Goal: Information Seeking & Learning: Learn about a topic

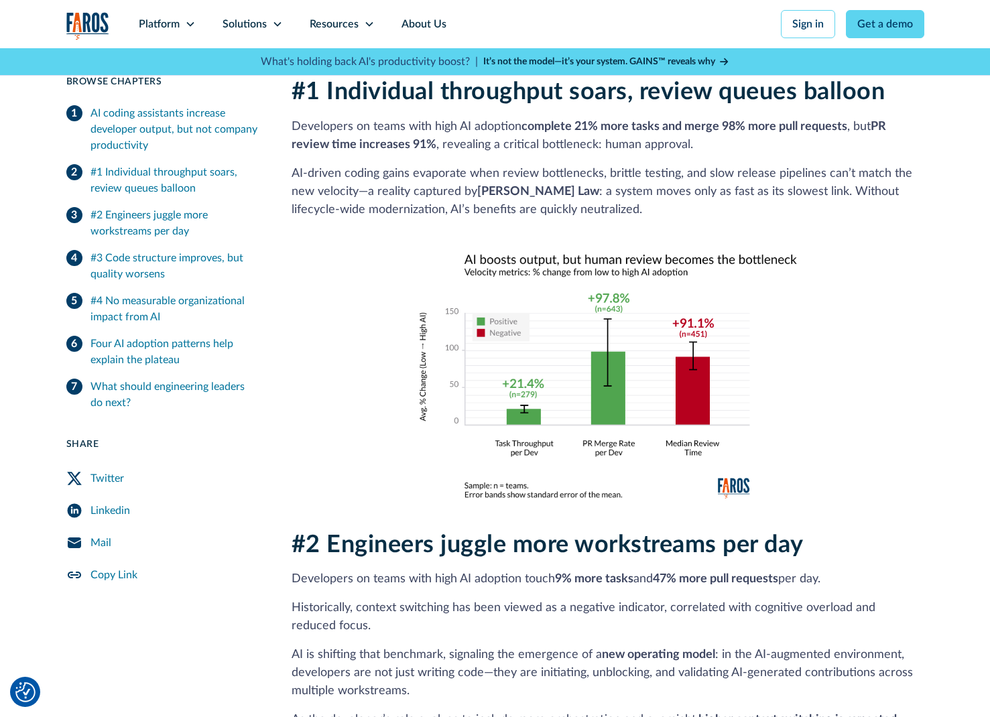
scroll to position [756, 0]
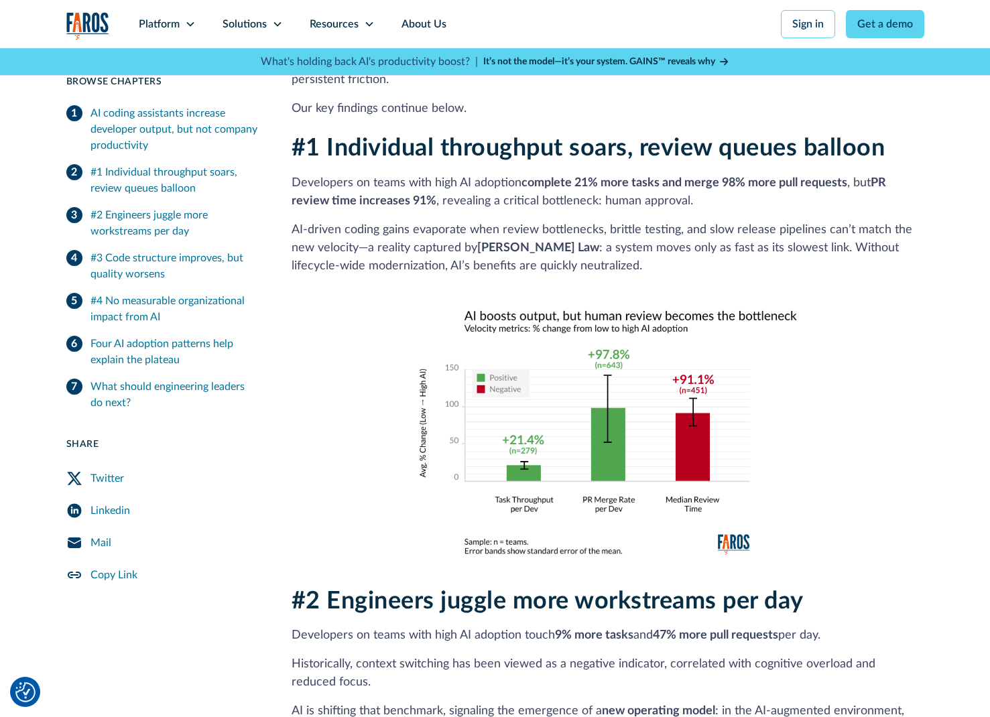
drag, startPoint x: 544, startPoint y: 148, endPoint x: 790, endPoint y: 152, distance: 246.0
click at [786, 150] on div "#1 Individual throughput soars, review queues balloon Developers on teams with …" at bounding box center [608, 344] width 633 height 420
drag, startPoint x: 706, startPoint y: 133, endPoint x: 820, endPoint y: 134, distance: 113.9
click at [818, 134] on h2 "#1 Individual throughput soars, review queues balloon" at bounding box center [608, 148] width 633 height 29
click at [813, 155] on div "#1 Individual throughput soars, review queues balloon Developers on teams with …" at bounding box center [608, 344] width 633 height 420
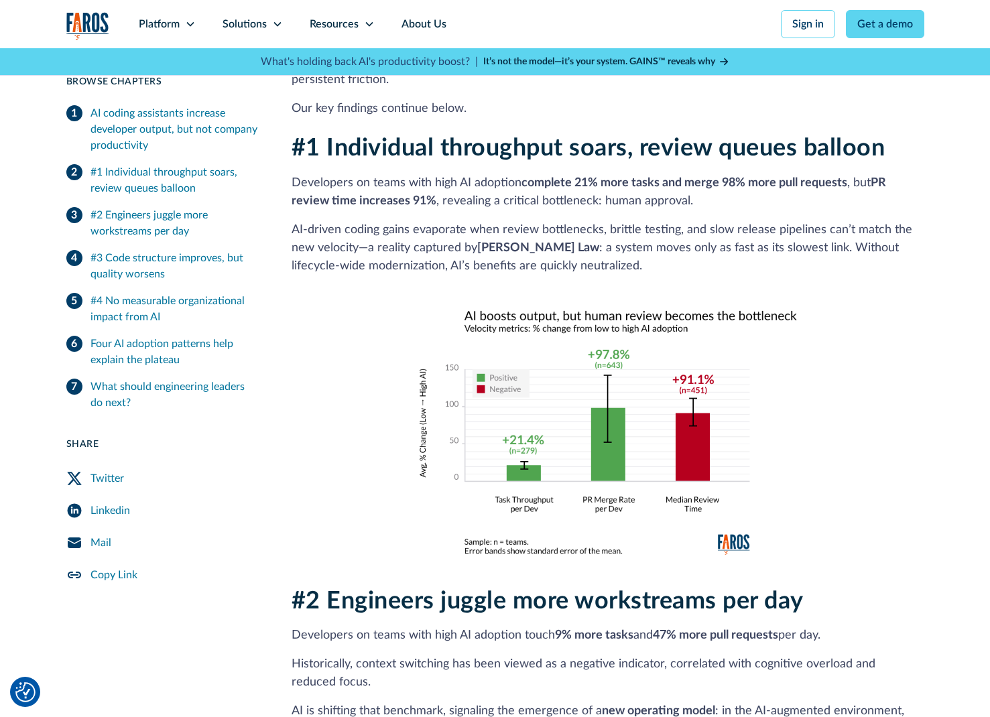
drag, startPoint x: 769, startPoint y: 178, endPoint x: 790, endPoint y: 182, distance: 21.8
click at [788, 182] on p "Developers on teams with high AI adoption complete 21% more tasks and merge 98%…" at bounding box center [608, 192] width 633 height 36
click at [778, 201] on div "#1 Individual throughput soars, review queues balloon Developers on teams with …" at bounding box center [608, 344] width 633 height 420
drag, startPoint x: 755, startPoint y: 166, endPoint x: 815, endPoint y: 175, distance: 60.9
click at [815, 175] on p "Developers on teams with high AI adoption complete 21% more tasks and merge 98%…" at bounding box center [608, 192] width 633 height 36
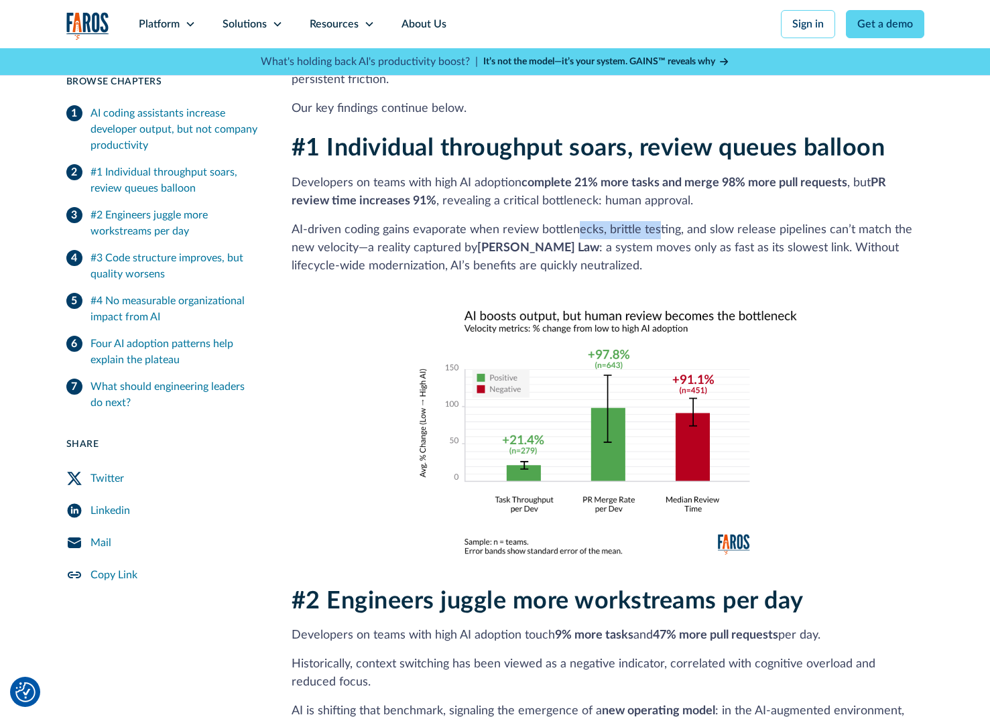
drag, startPoint x: 575, startPoint y: 207, endPoint x: 671, endPoint y: 216, distance: 96.2
click at [662, 221] on p "AI‑driven coding gains evaporate when review bottlenecks, brittle testing, and …" at bounding box center [608, 248] width 633 height 54
click at [671, 221] on p "AI‑driven coding gains evaporate when review bottlenecks, brittle testing, and …" at bounding box center [608, 248] width 633 height 54
drag, startPoint x: 668, startPoint y: 217, endPoint x: 700, endPoint y: 219, distance: 31.6
click at [700, 221] on p "AI‑driven coding gains evaporate when review bottlenecks, brittle testing, and …" at bounding box center [608, 248] width 633 height 54
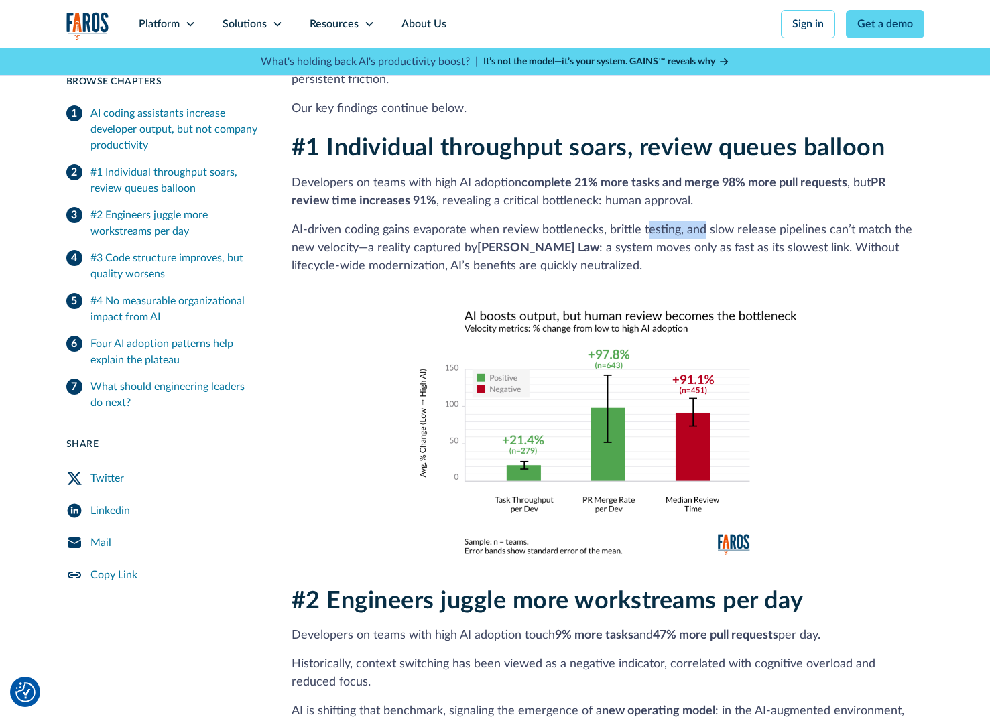
click at [692, 221] on p "AI‑driven coding gains evaporate when review bottlenecks, brittle testing, and …" at bounding box center [608, 248] width 633 height 54
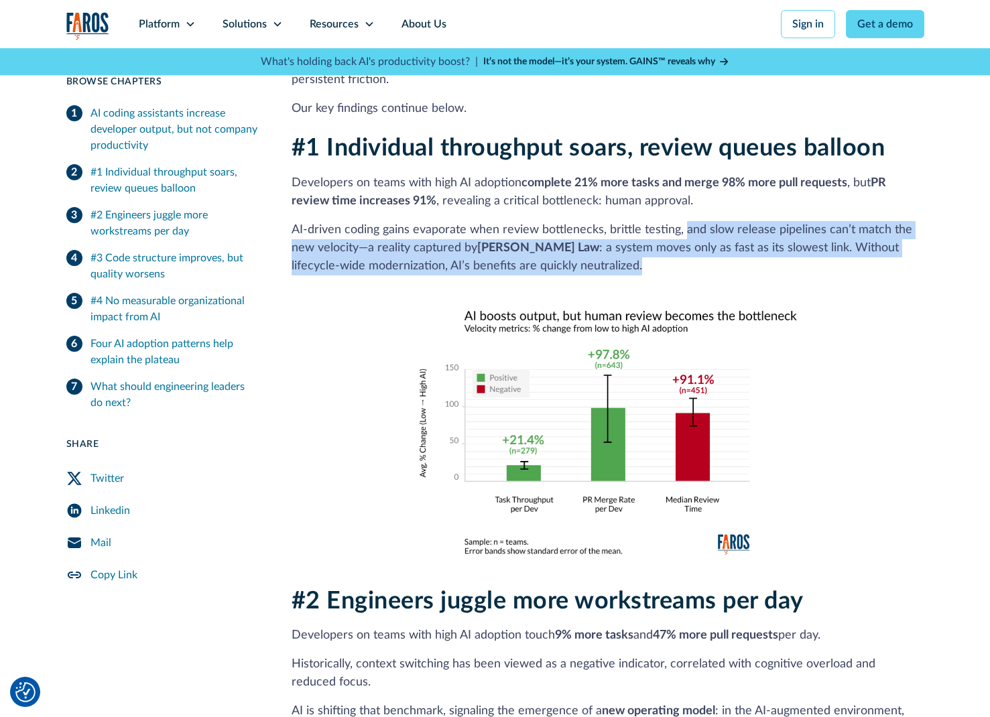
drag, startPoint x: 700, startPoint y: 210, endPoint x: 871, endPoint y: 257, distance: 176.8
click at [873, 255] on p "AI‑driven coding gains evaporate when review bottlenecks, brittle testing, and …" at bounding box center [608, 248] width 633 height 54
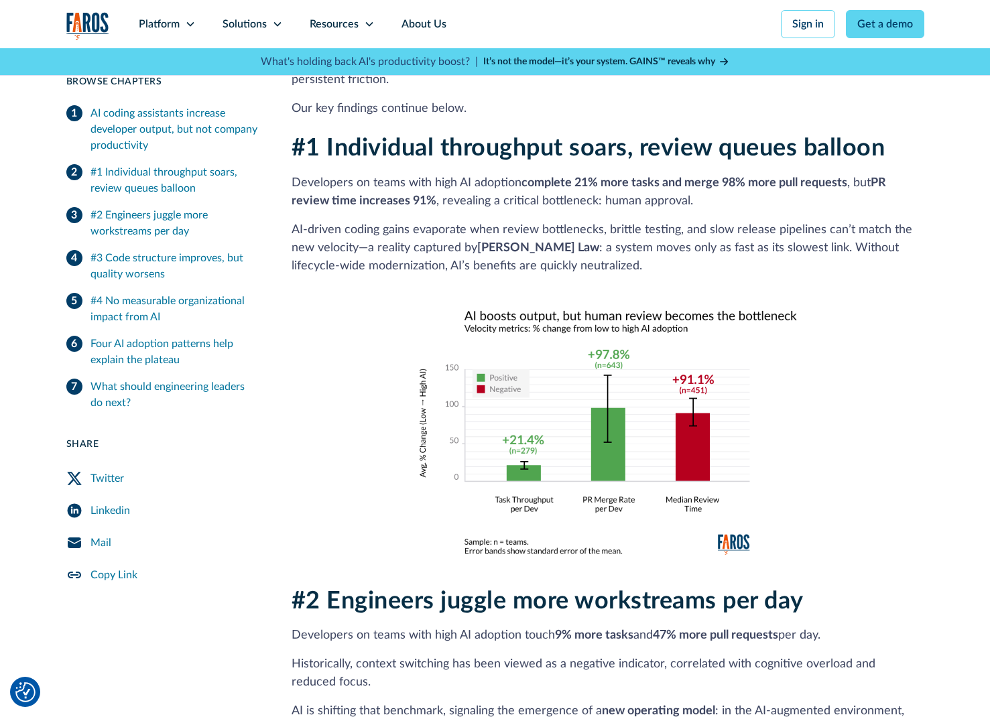
click at [869, 258] on div "#1 Individual throughput soars, review queues balloon Developers on teams with …" at bounding box center [608, 344] width 633 height 420
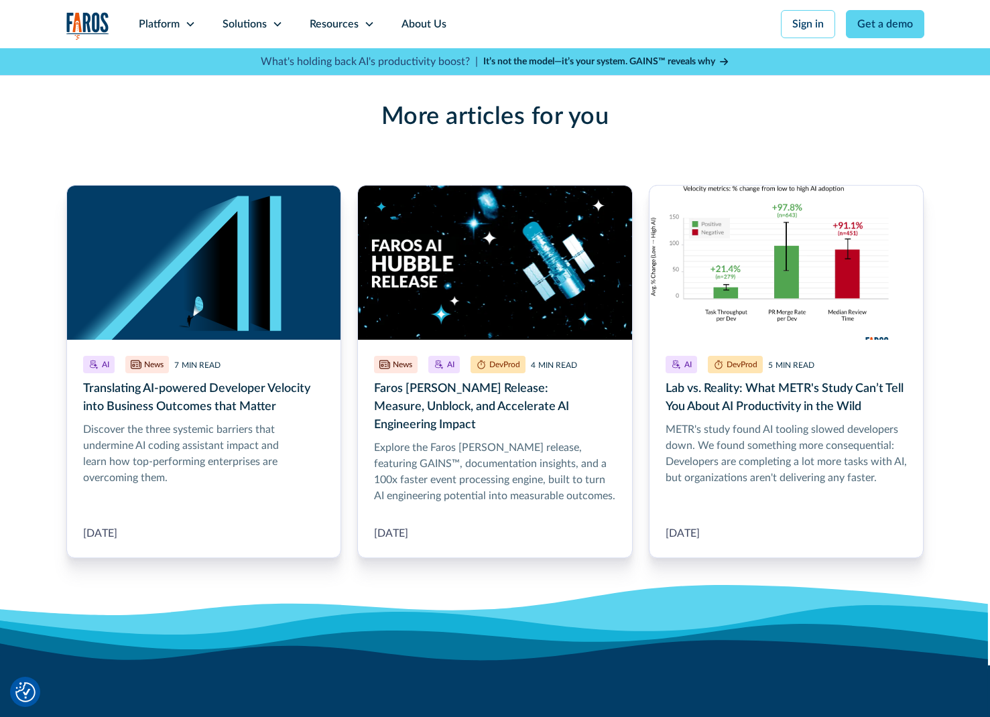
scroll to position [4112, 0]
